Goal: Communication & Community: Ask a question

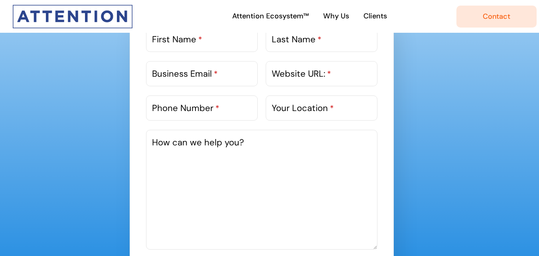
scroll to position [439, 0]
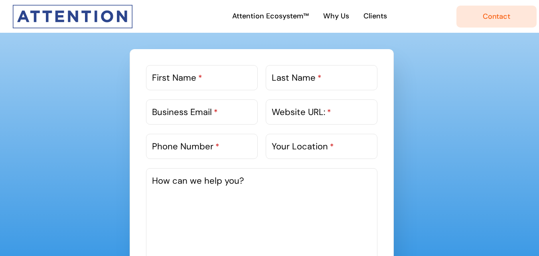
type input "Daisy"
type input "[PERSON_NAME]"
type input "[EMAIL_ADDRESS][DOMAIN_NAME]"
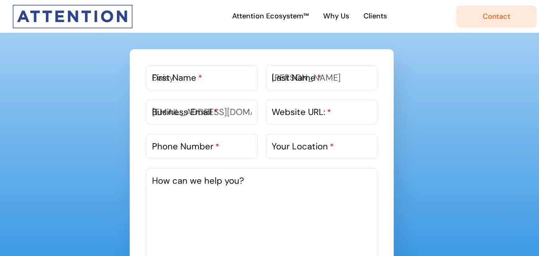
type input "[URL][DOMAIN_NAME]"
type input "03340073326"
type input "[URL][DOMAIN_NAME]"
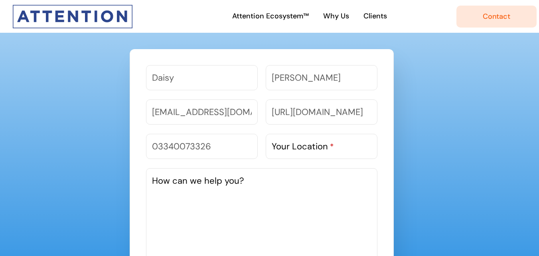
click at [283, 145] on label "Your Location *" at bounding box center [303, 146] width 62 height 13
click at [283, 145] on input "Your Location *" at bounding box center [322, 146] width 112 height 25
paste input "[STREET_ADDRESS] or WB"
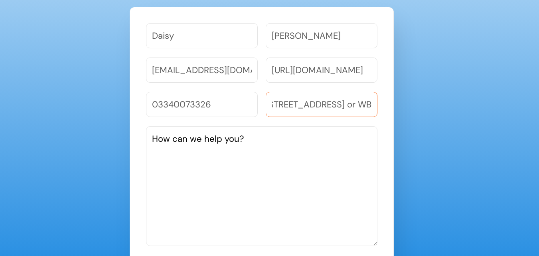
scroll to position [518, 0]
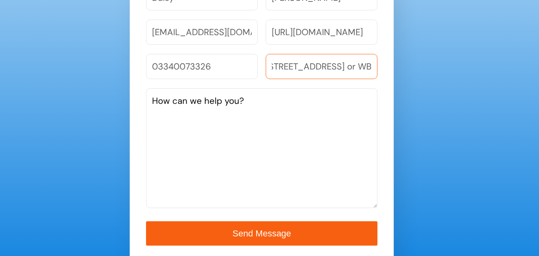
type input "[STREET_ADDRESS] or WB"
click at [274, 136] on textarea "How can we help you?" at bounding box center [261, 148] width 231 height 120
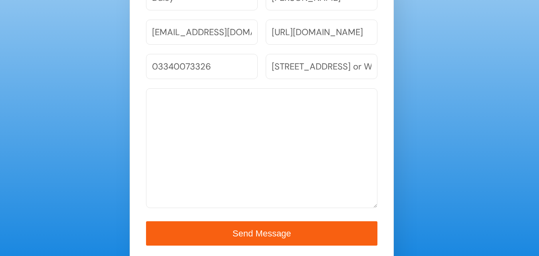
paste textarea "To showcase our skills to you, we are offering one time FREE TRIAL program for …"
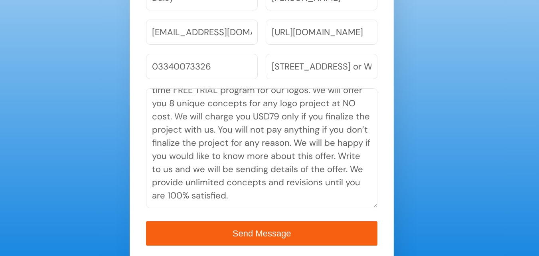
scroll to position [558, 0]
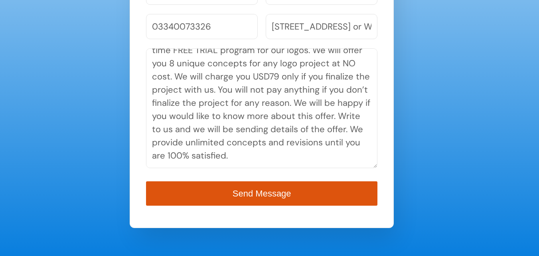
type textarea "To showcase our skills to you, we are offering one time FREE TRIAL program for …"
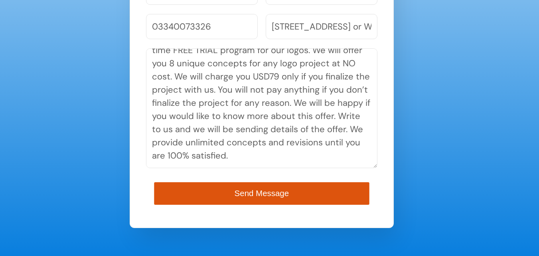
click at [265, 192] on span "Send Message" at bounding box center [261, 193] width 54 height 9
